Goal: Information Seeking & Learning: Compare options

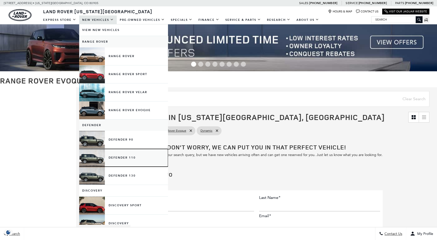
click at [92, 159] on link "Defender 110" at bounding box center [123, 158] width 89 height 18
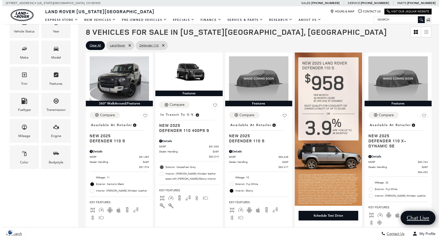
scroll to position [102, 0]
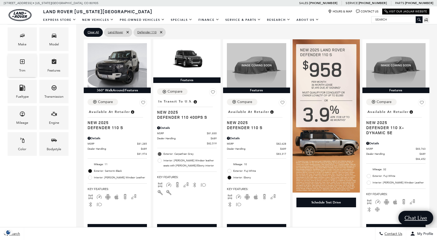
click at [22, 67] on span "Trim" at bounding box center [22, 62] width 6 height 10
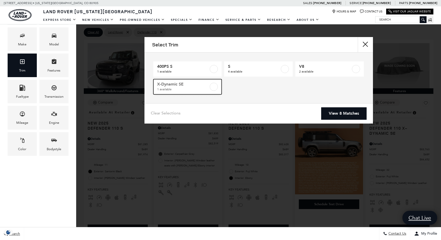
click at [182, 83] on span "X-Dynamic SE" at bounding box center [183, 84] width 52 height 5
type input "$84,452"
checkbox input "true"
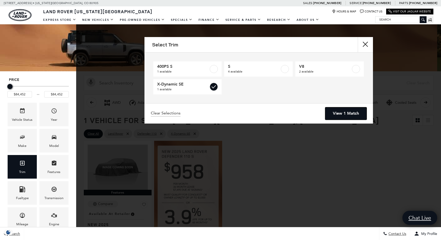
click at [348, 110] on link "View 1 Match" at bounding box center [345, 113] width 41 height 12
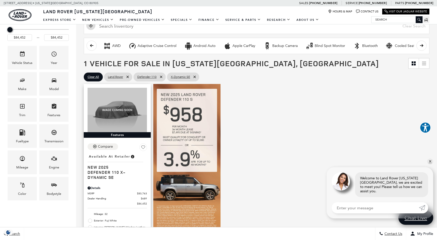
scroll to position [76, 0]
